Goal: Information Seeking & Learning: Learn about a topic

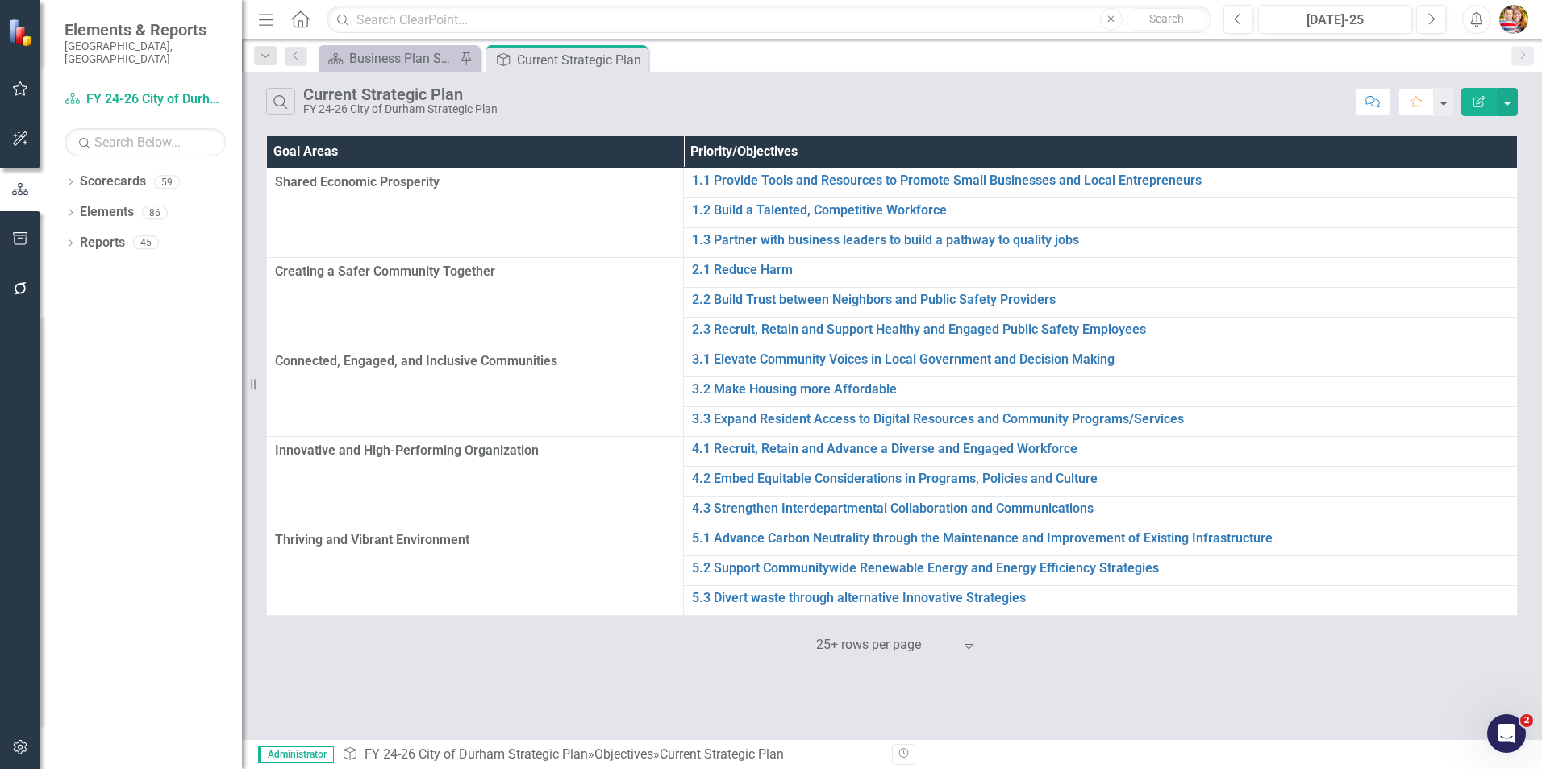
click at [300, 18] on icon "Home" at bounding box center [299, 18] width 21 height 17
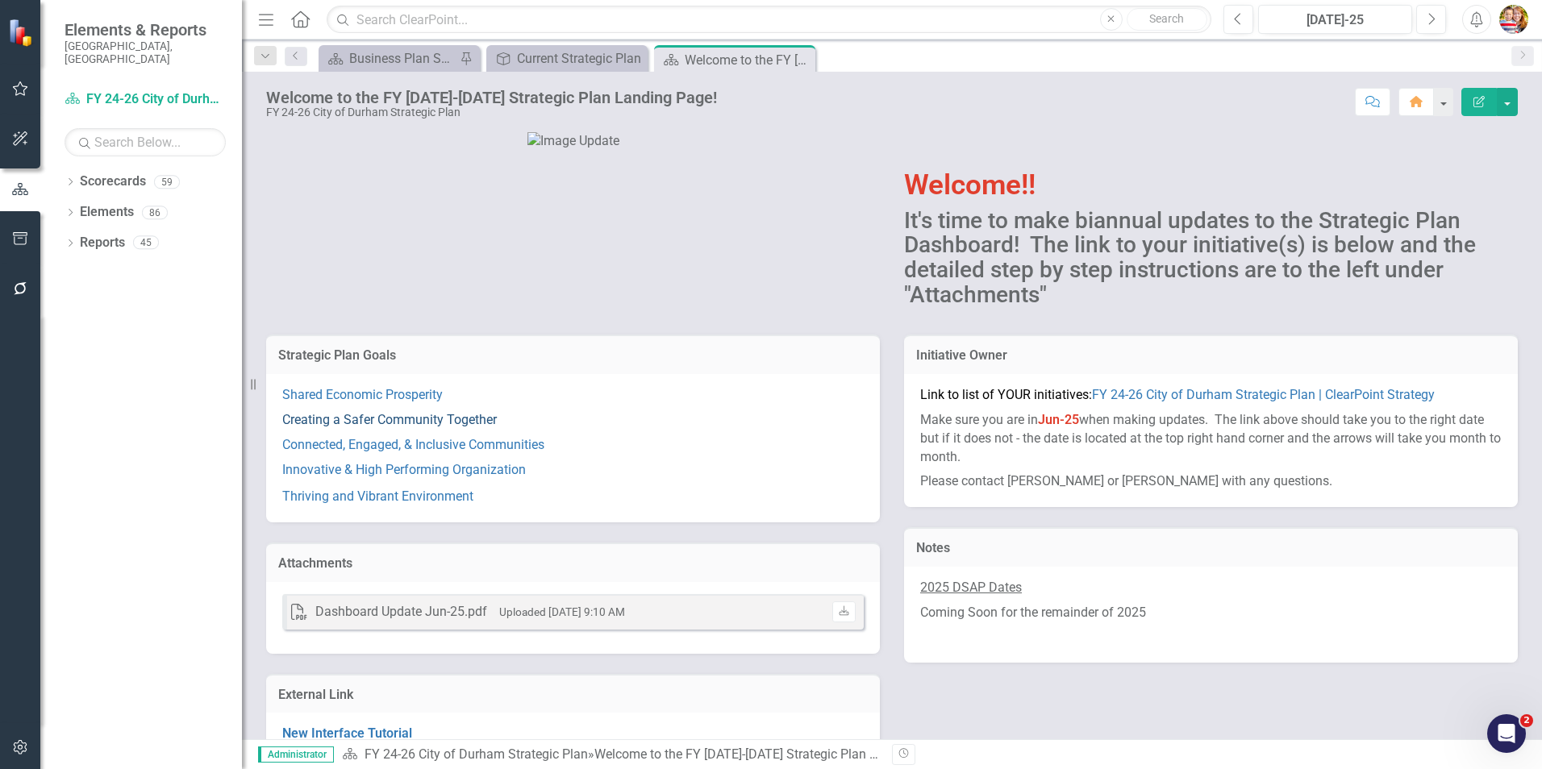
click at [333, 427] on link "Creating a Safer Community Together" at bounding box center [389, 419] width 214 height 15
click at [351, 402] on link "Shared Economic Prosperity" at bounding box center [362, 394] width 160 height 15
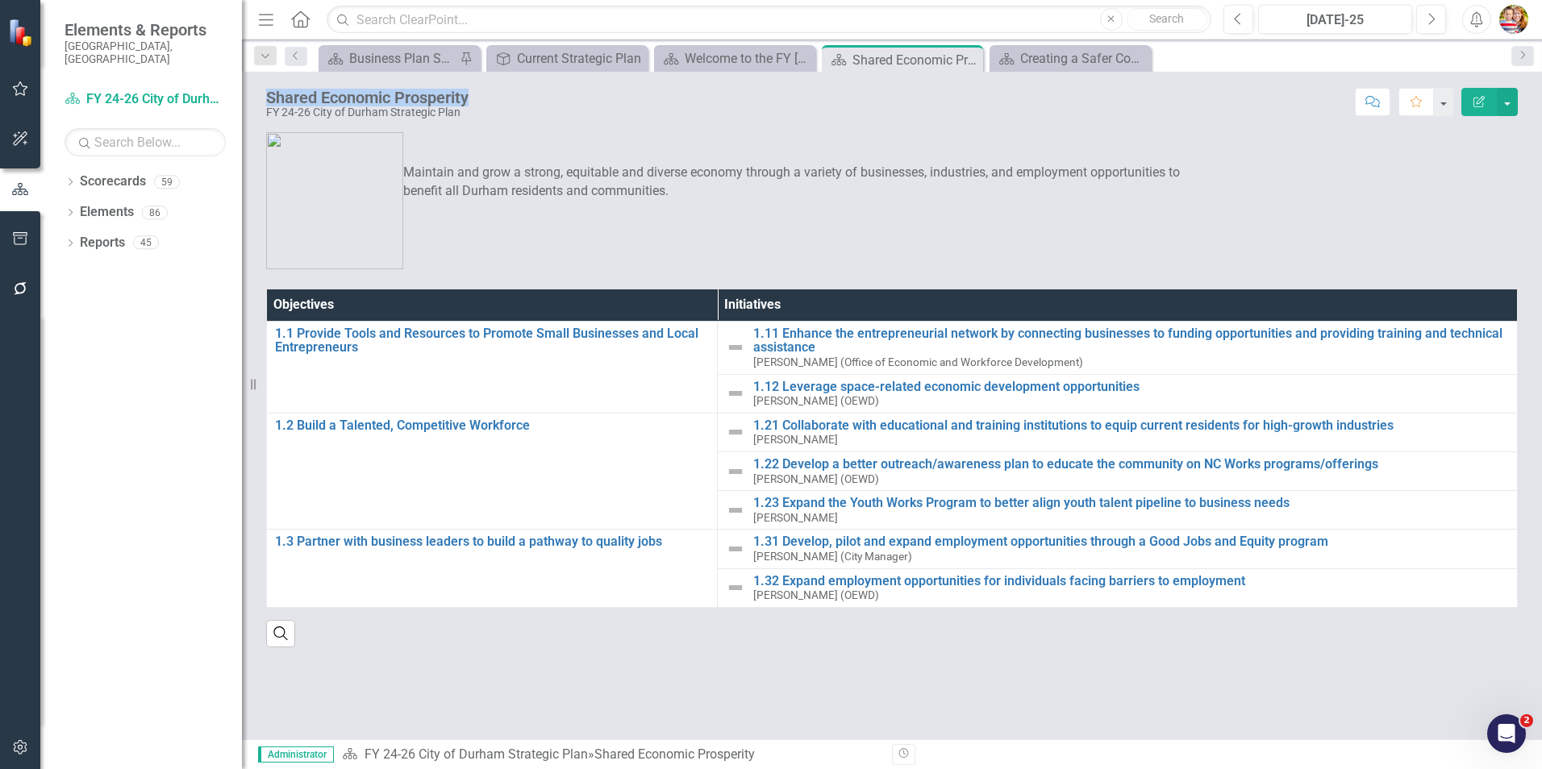
drag, startPoint x: 266, startPoint y: 95, endPoint x: 476, endPoint y: 91, distance: 209.7
click at [476, 91] on div "Shared Economic Prosperity FY 24-26 City of [GEOGRAPHIC_DATA] Strategic Plan" at bounding box center [371, 104] width 210 height 30
copy div "Shared Economic Prosperity"
click at [680, 146] on p at bounding box center [732, 147] width 933 height 25
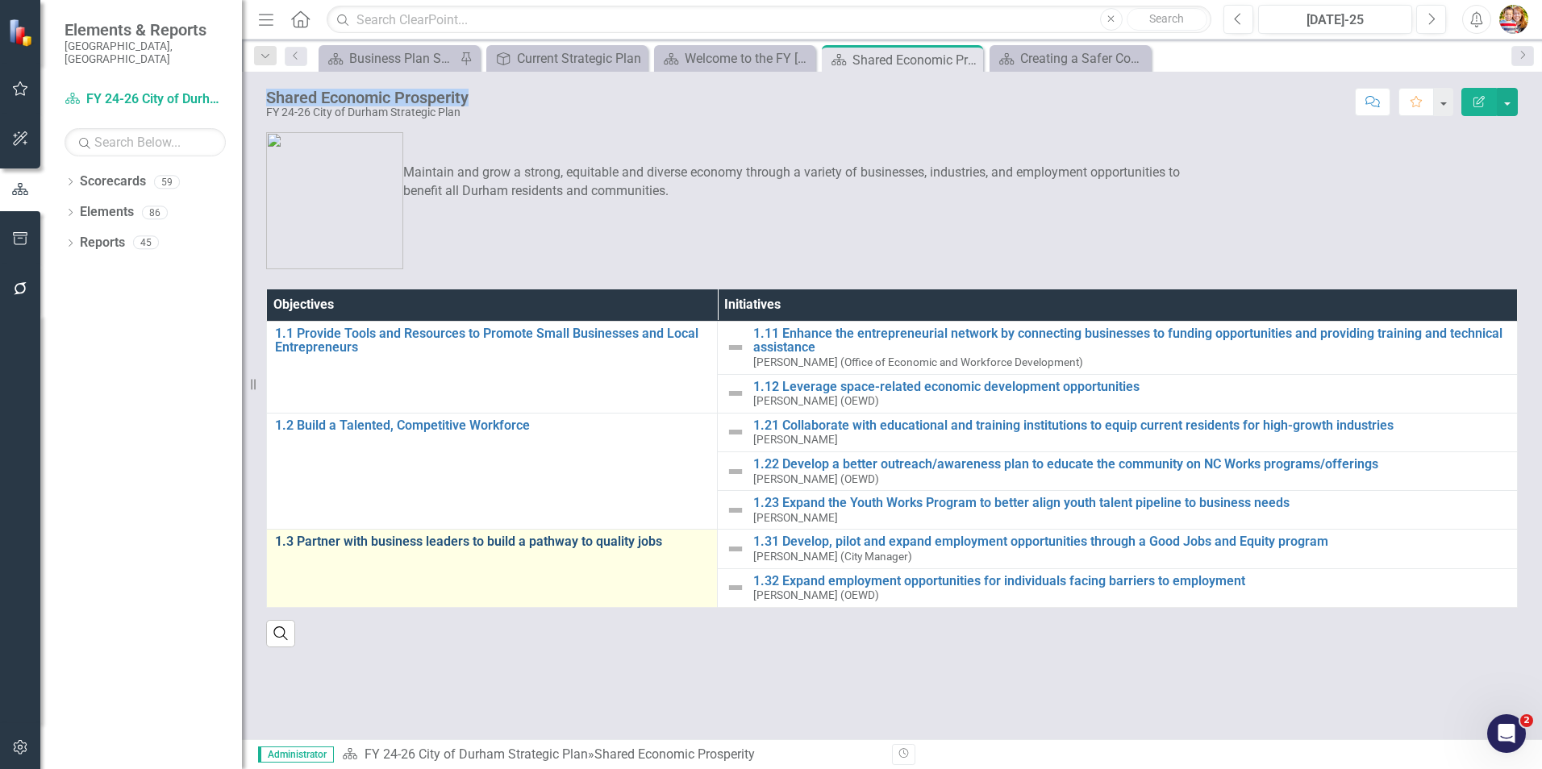
click at [325, 540] on link "1.3 Partner with business leaders to build a pathway to quality jobs" at bounding box center [492, 542] width 434 height 15
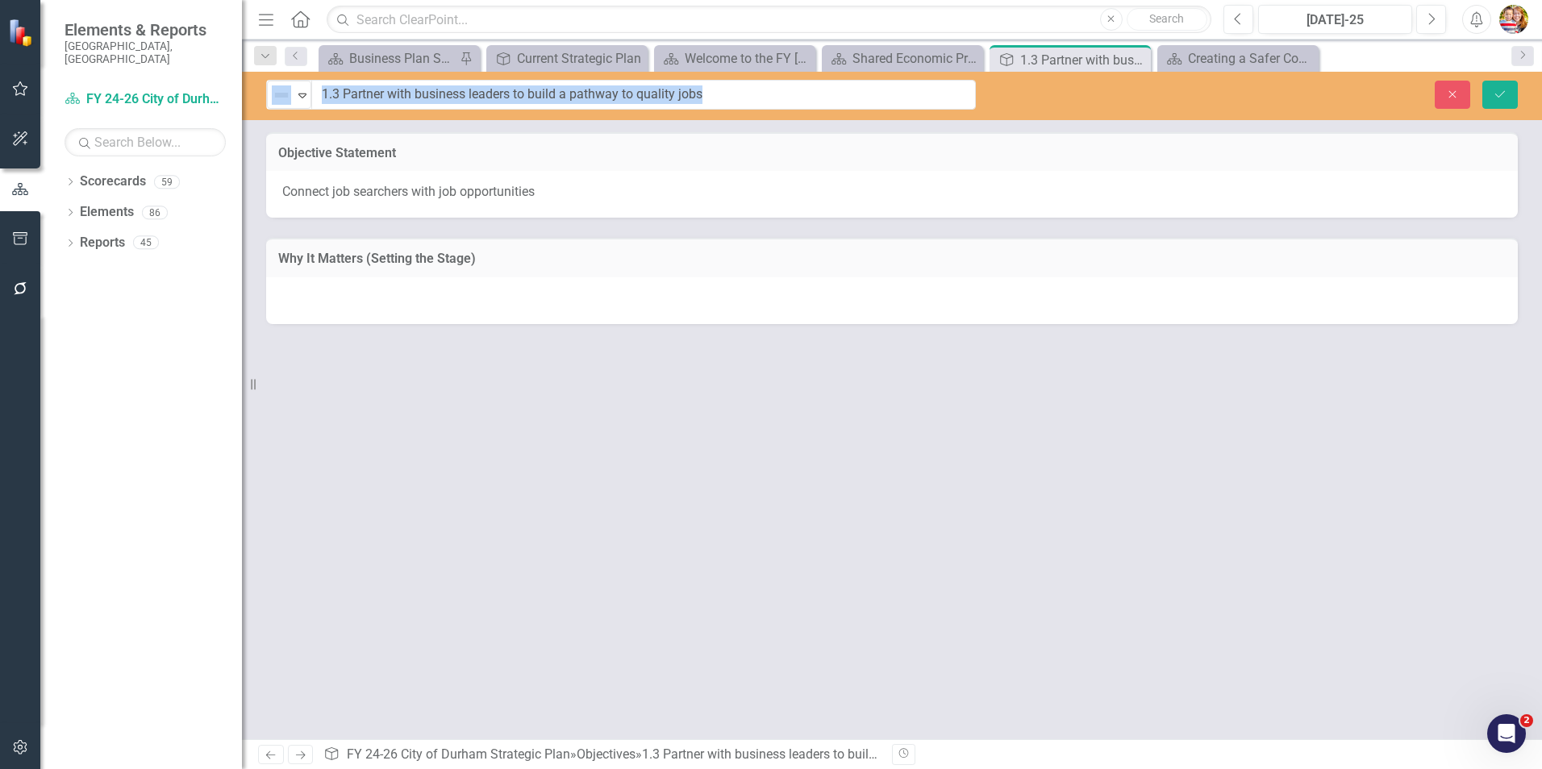
drag, startPoint x: 328, startPoint y: 98, endPoint x: 707, endPoint y: 93, distance: 379.0
drag, startPoint x: 341, startPoint y: 94, endPoint x: 714, endPoint y: 99, distance: 372.5
click at [714, 99] on input "1.3 Partner with business leaders to build a pathway to quality jobs" at bounding box center [644, 95] width 664 height 30
drag, startPoint x: 630, startPoint y: 464, endPoint x: 624, endPoint y: 443, distance: 21.9
click at [630, 459] on div "Objective Statement Connect job searchers with job opportunities Why It Matters…" at bounding box center [892, 435] width 1300 height 607
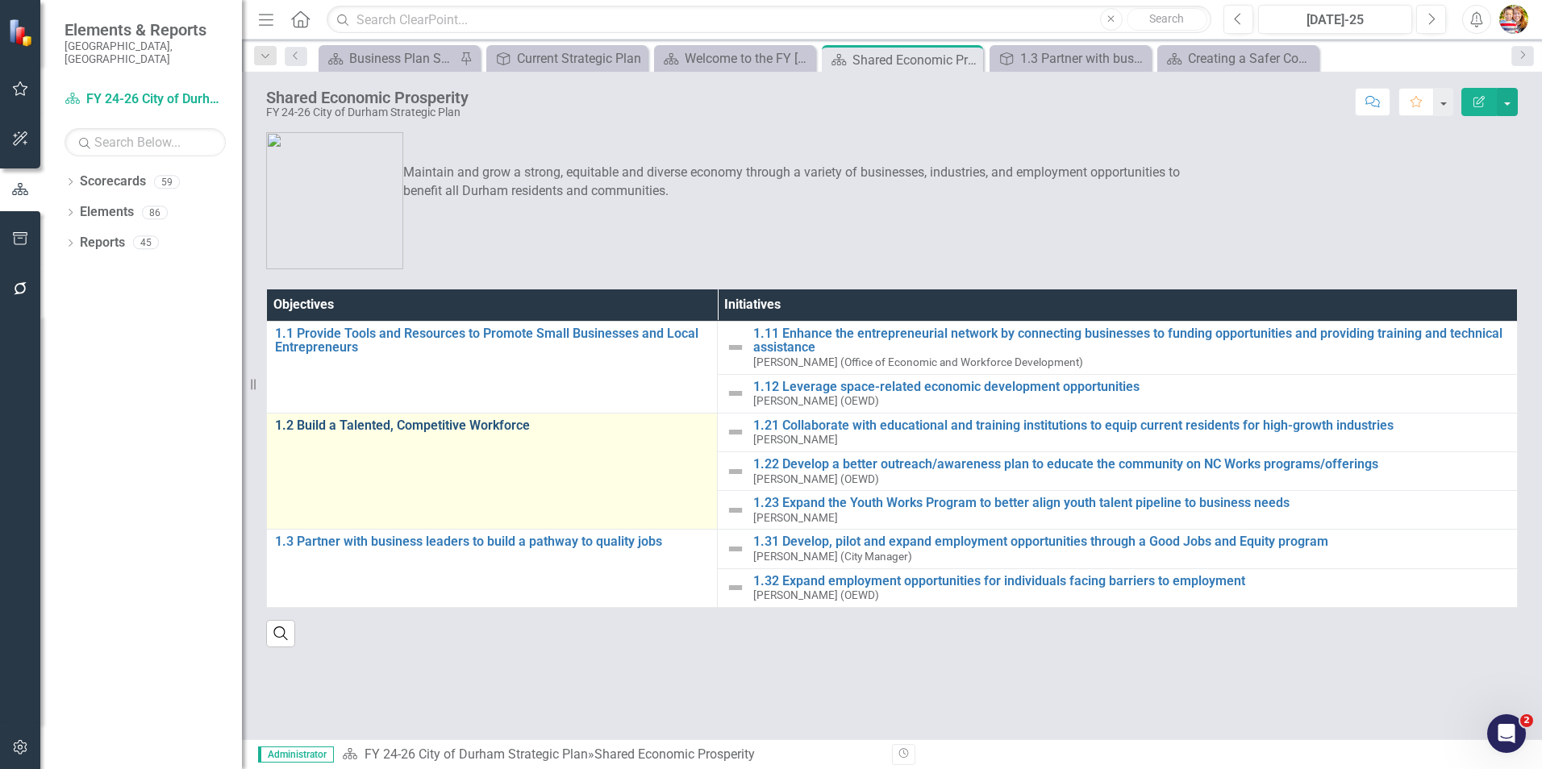
click at [304, 426] on link "1.2 Build a Talented, Competitive Workforce" at bounding box center [492, 425] width 434 height 15
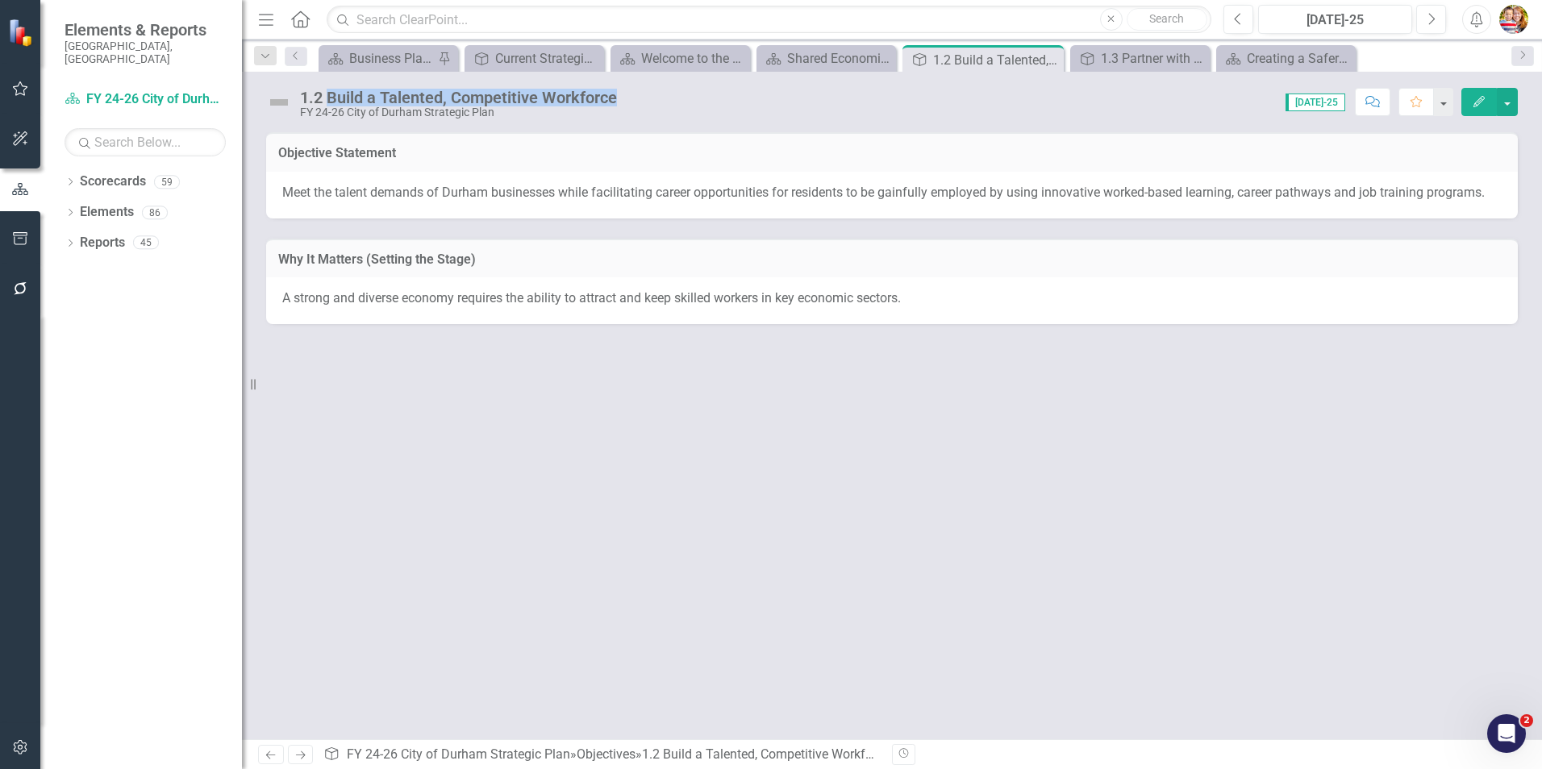
drag, startPoint x: 328, startPoint y: 96, endPoint x: 623, endPoint y: 83, distance: 295.4
click at [623, 83] on div "1.2 Build a Talented, Competitive Workforce FY 24-26 City of Durham Strategic P…" at bounding box center [892, 96] width 1300 height 48
copy div "Build a Talented, Competitive Workforce"
drag, startPoint x: 525, startPoint y: 526, endPoint x: 524, endPoint y: 373, distance: 153.2
click at [525, 522] on div "Objective Statement Meet the talent demands of Durham businesses while facilita…" at bounding box center [892, 435] width 1300 height 607
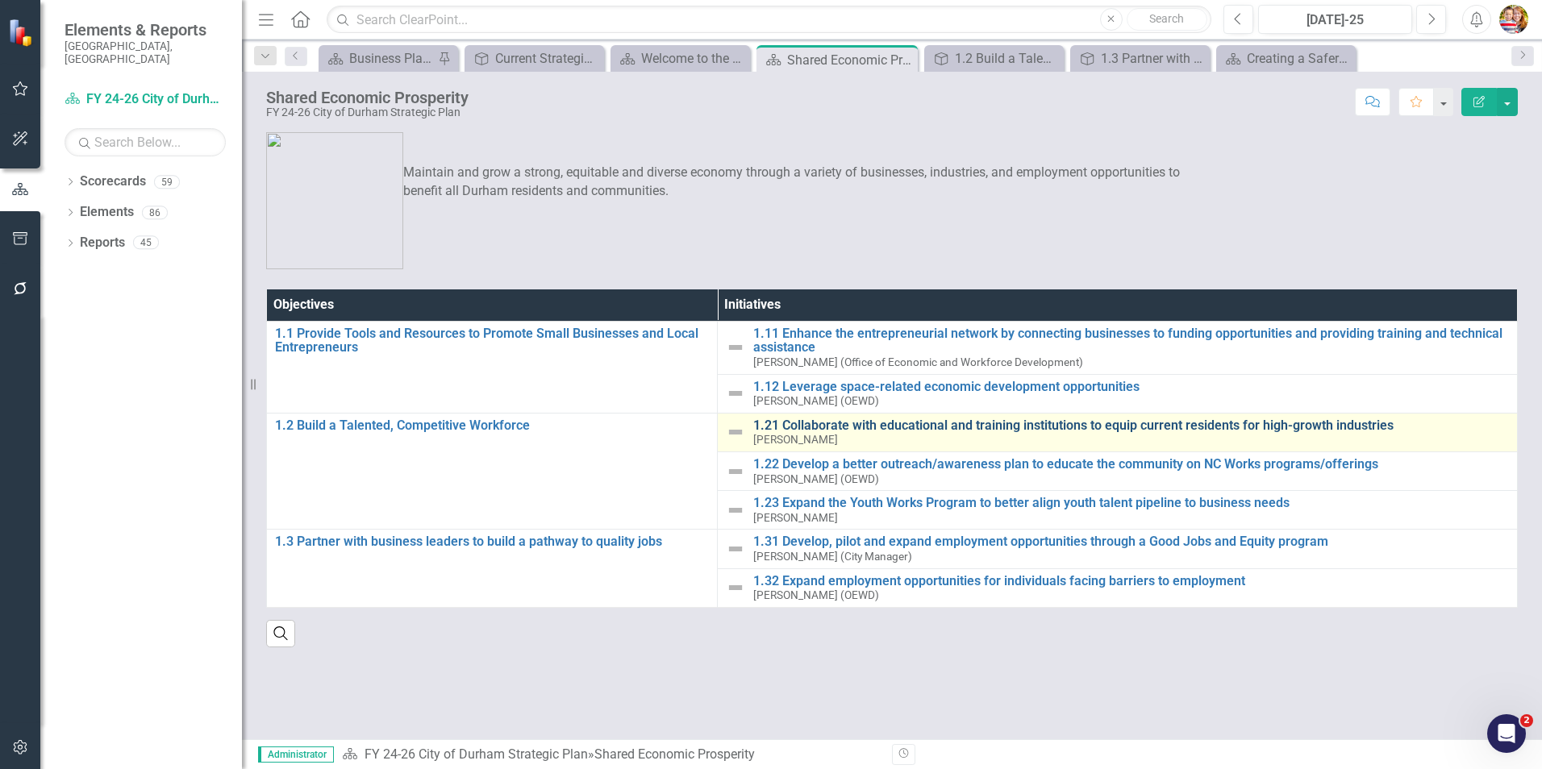
click at [958, 426] on link "1.21 Collaborate with educational and training institutions to equip current re…" at bounding box center [1130, 425] width 755 height 15
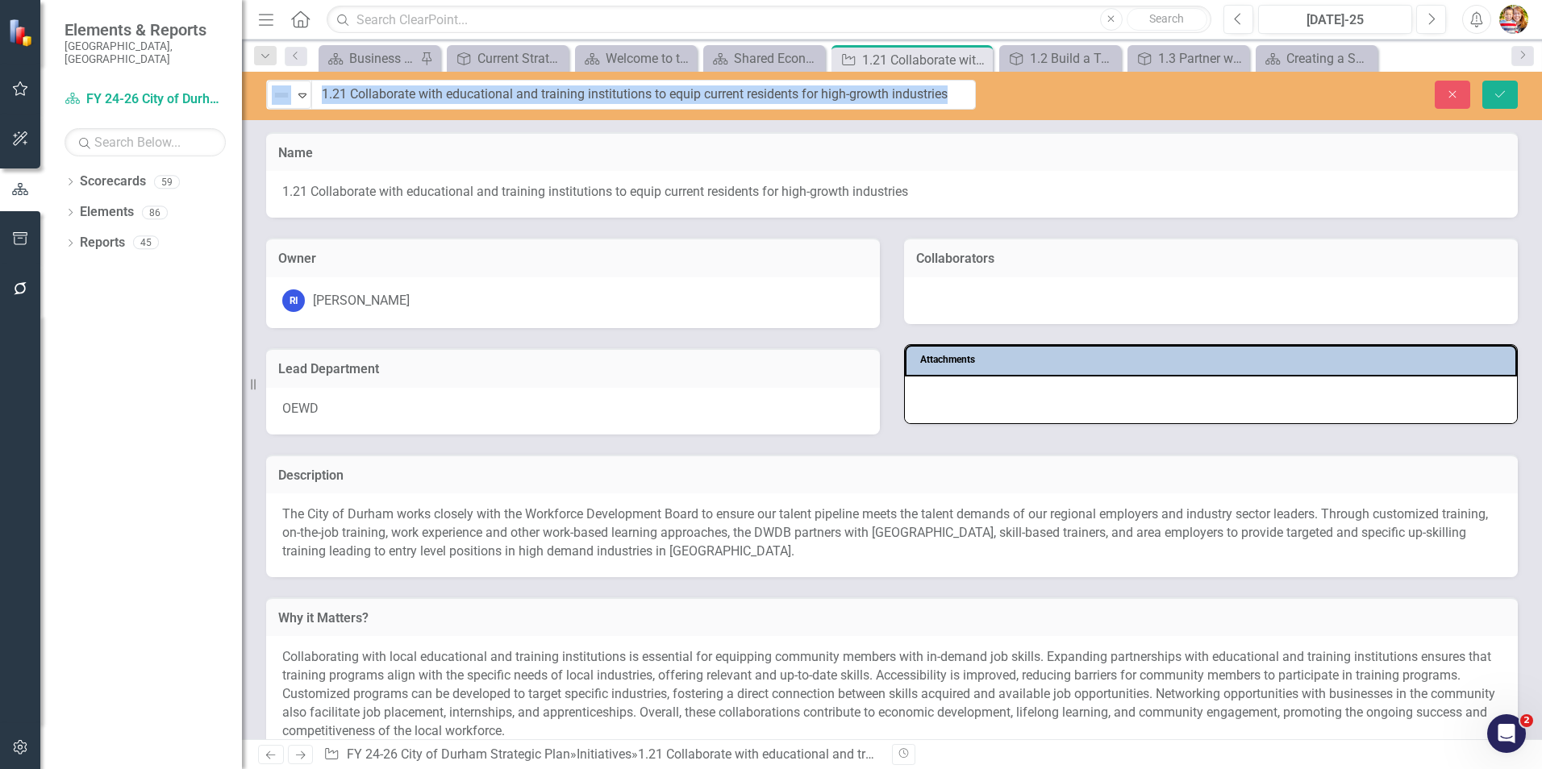
drag, startPoint x: 339, startPoint y: 97, endPoint x: 1094, endPoint y: 102, distance: 754.7
drag, startPoint x: 594, startPoint y: 172, endPoint x: 722, endPoint y: 143, distance: 131.4
click at [595, 171] on div "1.21 Collaborate with educational and training institutions to equip current re…" at bounding box center [891, 194] width 1251 height 47
click at [965, 96] on input "1.21 Collaborate with educational and training institutions to equip current re…" at bounding box center [644, 95] width 664 height 30
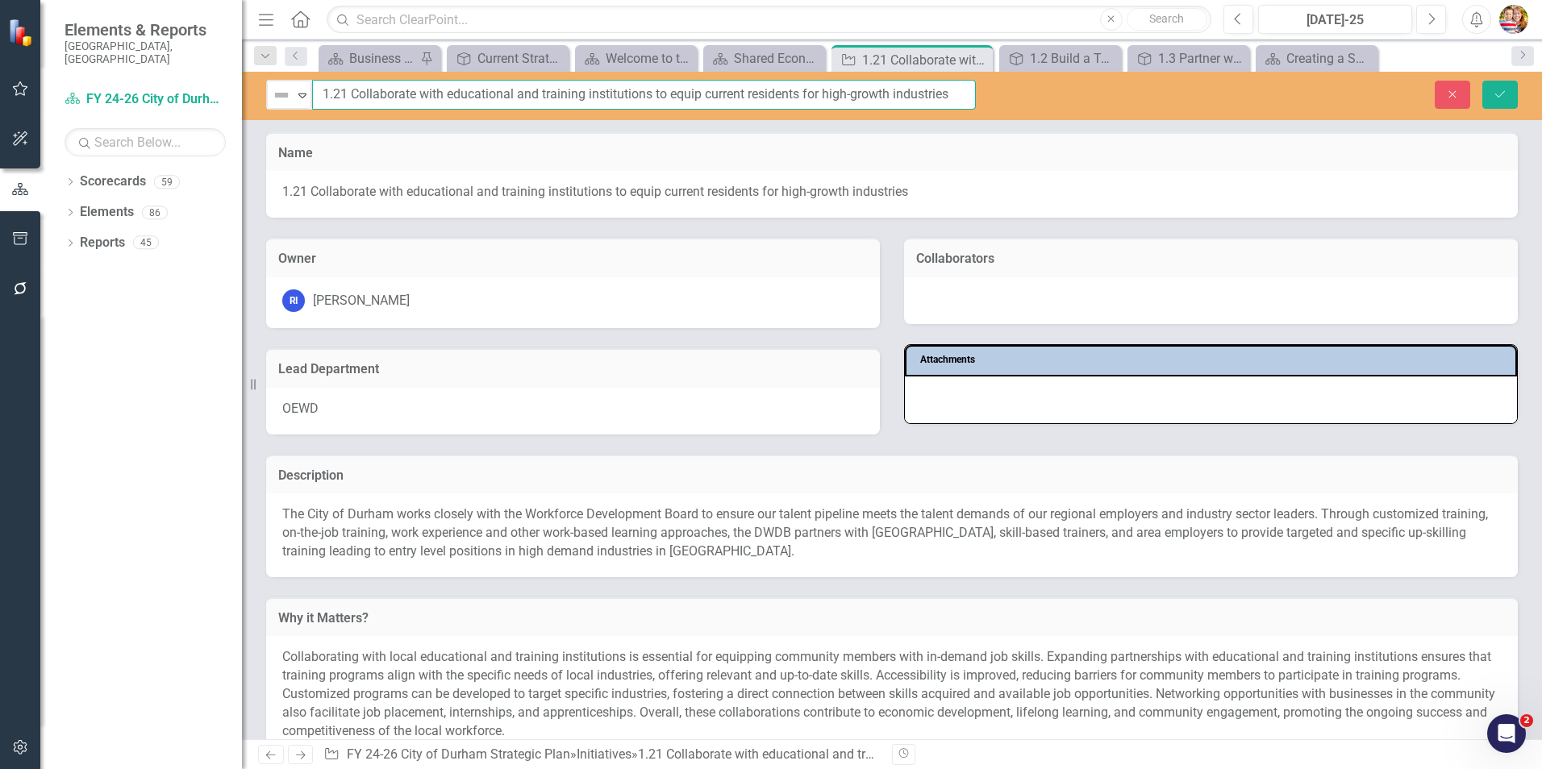
click at [710, 93] on input "1.21 Collaborate with educational and training institutions to equip current re…" at bounding box center [644, 95] width 664 height 30
